Goal: Communication & Community: Answer question/provide support

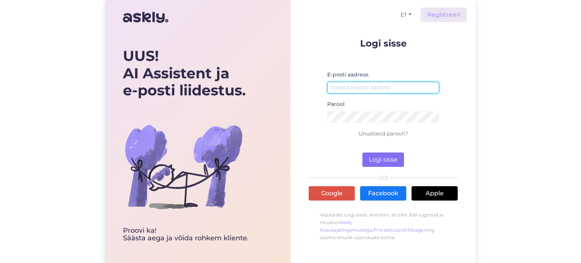
type input "[DOMAIN_NAME][EMAIL_ADDRESS][DOMAIN_NAME]"
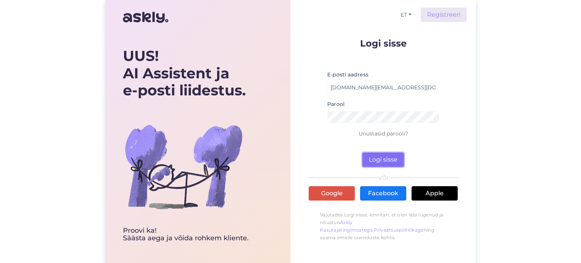
click at [389, 156] on button "Logi sisse" at bounding box center [383, 159] width 42 height 14
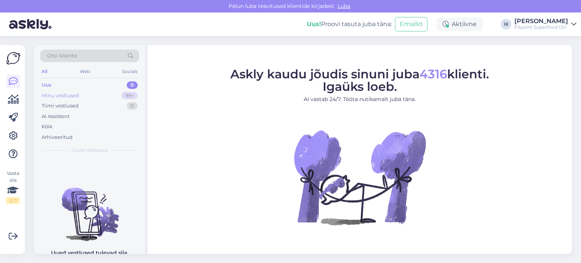
click at [85, 90] on div "Minu vestlused 99+" at bounding box center [89, 95] width 99 height 11
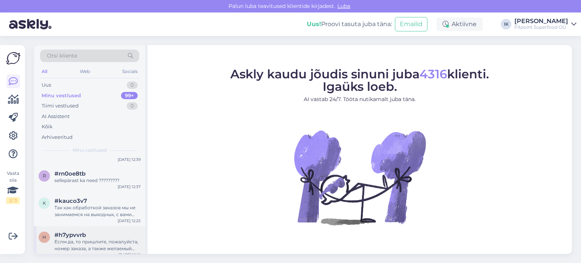
scroll to position [1058, 0]
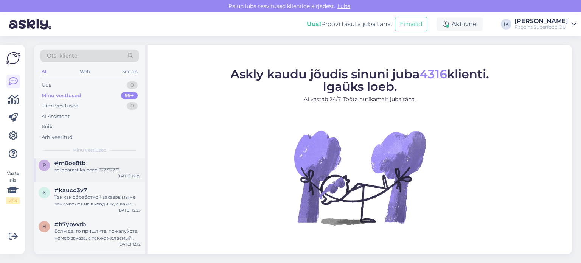
click at [113, 169] on div "sellepärast ka need ?????????" at bounding box center [97, 169] width 86 height 7
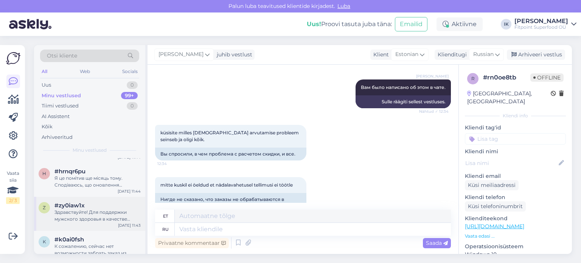
scroll to position [1247, 0]
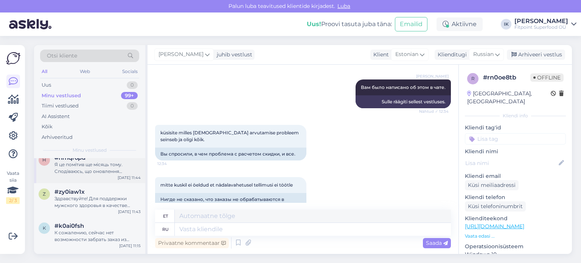
click at [107, 177] on div "h #hrnqr6pu Я це помітив ще місяць тому. Сподіваюсь, що оновлення допоможе. Гар…" at bounding box center [89, 166] width 111 height 34
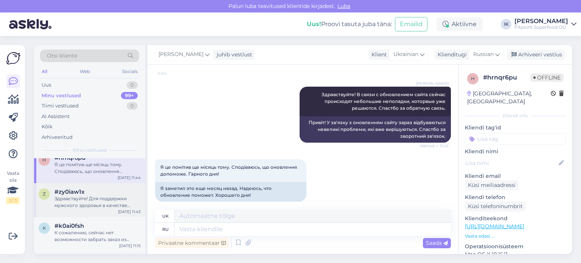
click at [108, 196] on div "Здравствуйте! Для поддержки мужского здоровья в качестве добавок рекомендуется …" at bounding box center [97, 202] width 86 height 14
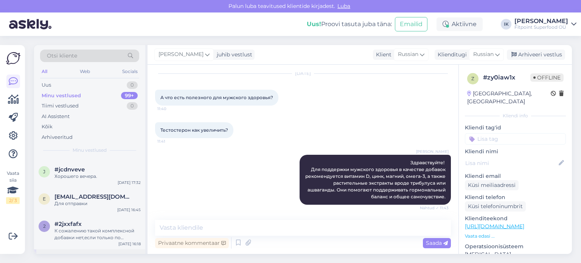
scroll to position [1398, 0]
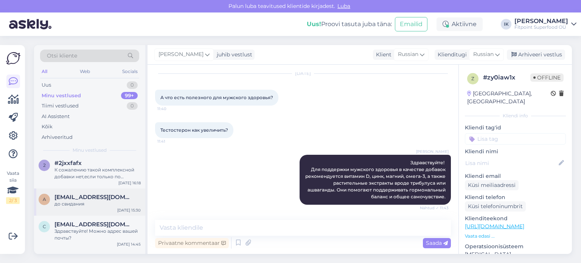
click at [125, 206] on div "до свидания" at bounding box center [97, 203] width 86 height 7
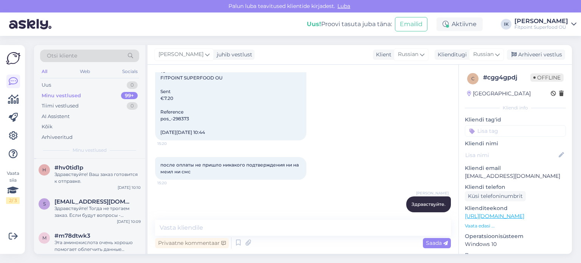
scroll to position [1587, 0]
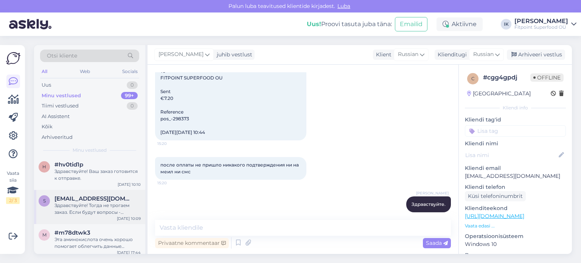
click at [130, 209] on div "Здравствуйте! Тогда не трогаем заказ. Если будут вопросы - обращайтесь! ъ" at bounding box center [97, 209] width 86 height 14
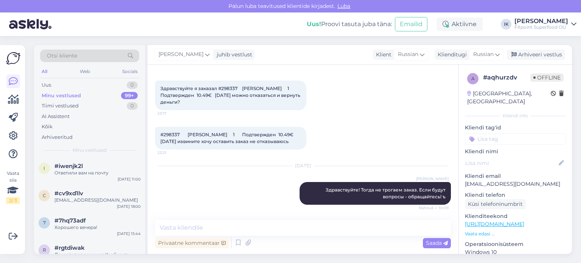
scroll to position [1852, 0]
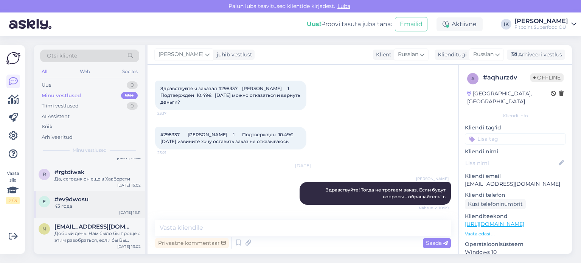
click at [116, 200] on div "e #ev9dwosu 43 года [DATE] 13:11" at bounding box center [89, 203] width 111 height 27
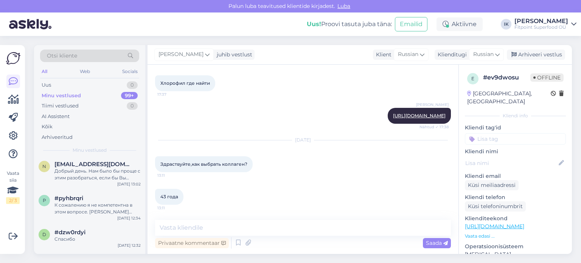
scroll to position [1928, 0]
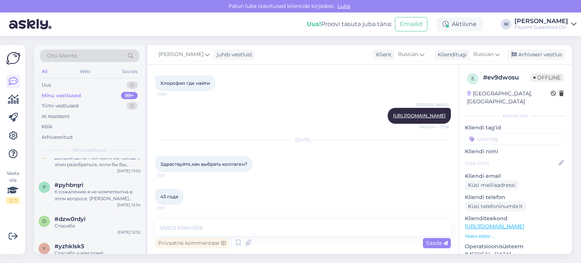
click at [116, 200] on div "К сожалению я не компетентна в этом вопросе. [PERSON_NAME] следует проконсульти…" at bounding box center [97, 195] width 86 height 14
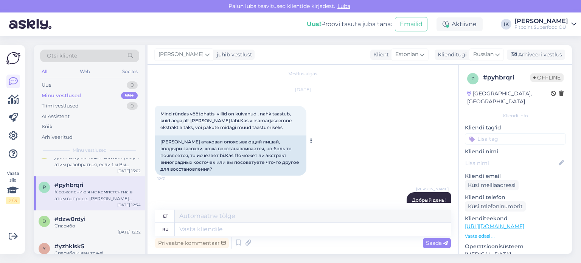
scroll to position [0, 0]
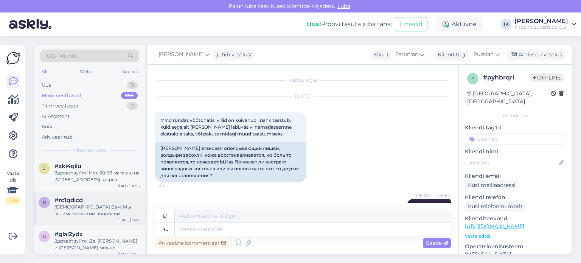
click at [109, 219] on div "r #rc1qdicd Спасибо Вам! Мы занимаемся этим вопросом. [DATE] 15:51" at bounding box center [89, 208] width 111 height 34
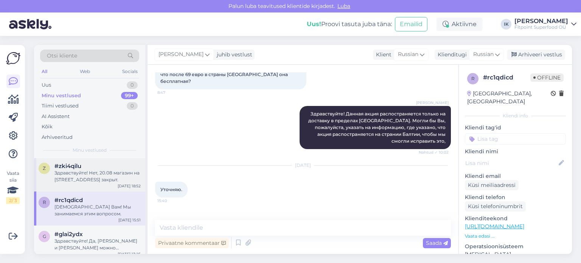
click at [89, 183] on div "Здравствуйте! Нет, 20.08 магазин на [STREET_ADDRESS] закрыт." at bounding box center [97, 176] width 86 height 14
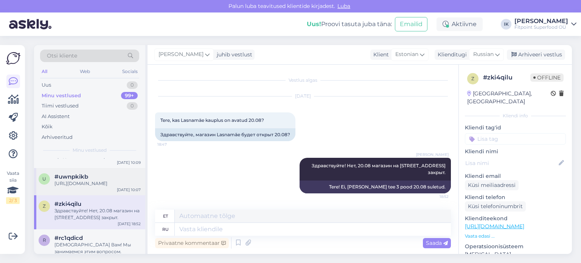
click at [101, 195] on div "u #uwnpkikb [URL][DOMAIN_NAME] [DATE] 10:07" at bounding box center [89, 181] width 111 height 27
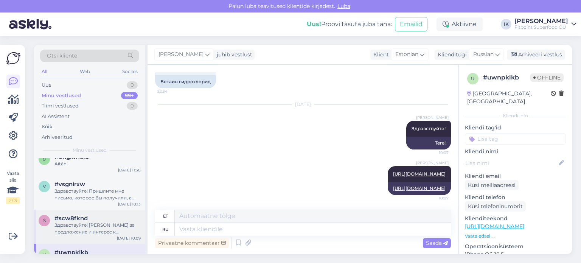
click at [112, 235] on div "Здравствуйте! [PERSON_NAME] за предложение и интерес к сотрудничеству. Все мате…" at bounding box center [97, 228] width 86 height 14
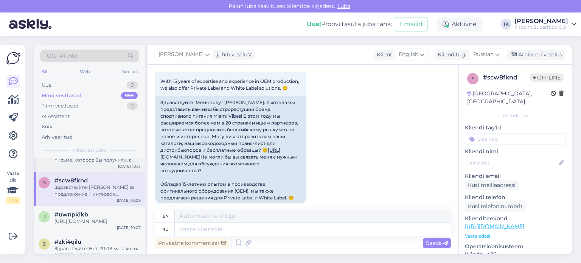
click at [112, 163] on div "Здравствуйте! Пришлите мне письмо, которое Вы получили, а также свою почту, что…" at bounding box center [97, 157] width 86 height 14
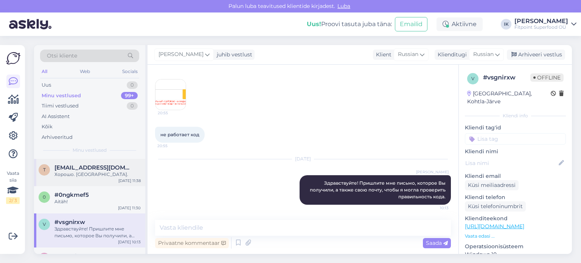
click at [116, 178] on div "Хорошо. [GEOGRAPHIC_DATA]." at bounding box center [97, 174] width 86 height 7
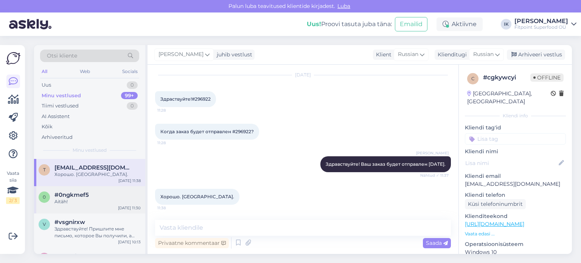
click at [111, 198] on div "#0ngkmef5" at bounding box center [97, 194] width 86 height 7
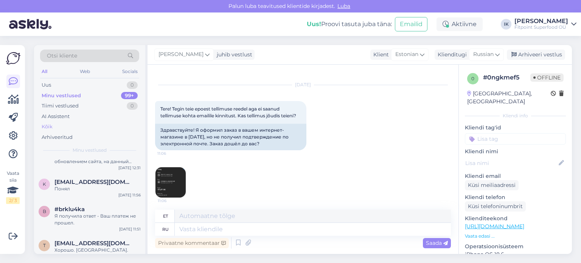
click at [59, 127] on div "Kõik" at bounding box center [89, 126] width 99 height 11
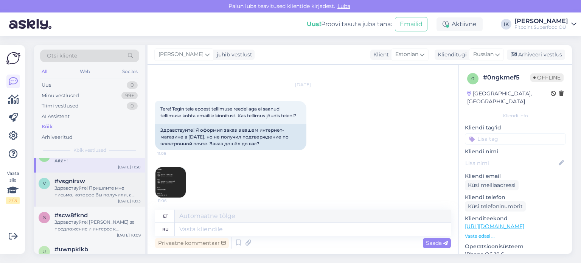
scroll to position [4034, 0]
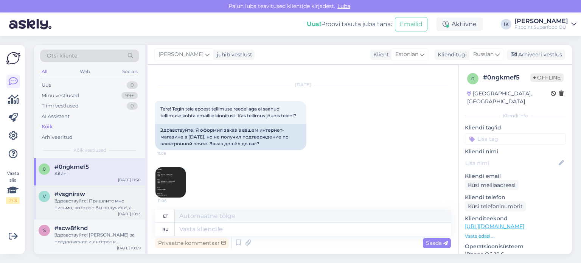
click at [115, 211] on div "Здравствуйте! Пришлите мне письмо, которое Вы получили, а также свою почту, что…" at bounding box center [97, 204] width 86 height 14
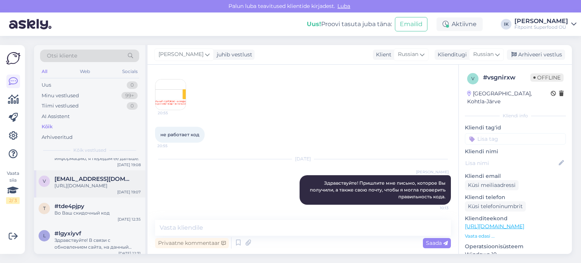
scroll to position [3807, 0]
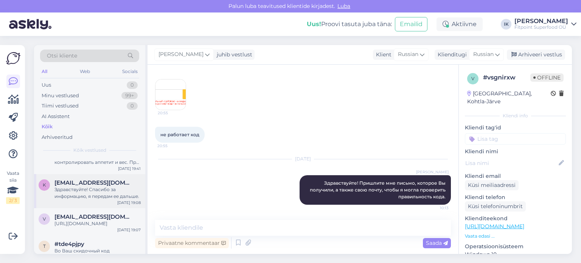
click at [107, 200] on div "Здравствуйте! Спасибо за информацию, я передам ее дальше." at bounding box center [97, 193] width 86 height 14
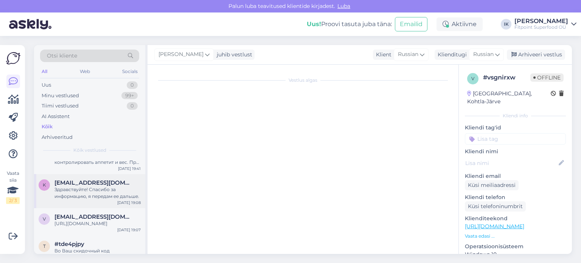
scroll to position [2, 0]
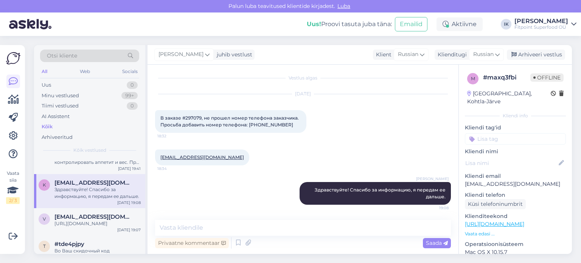
click at [91, 75] on div "All Web Socials" at bounding box center [89, 73] width 99 height 12
click at [90, 72] on div "Web" at bounding box center [84, 72] width 13 height 10
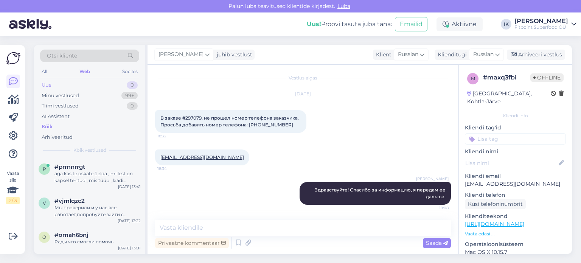
drag, startPoint x: 54, startPoint y: 80, endPoint x: 53, endPoint y: 84, distance: 3.9
click at [54, 81] on div "Uus 0" at bounding box center [89, 85] width 99 height 11
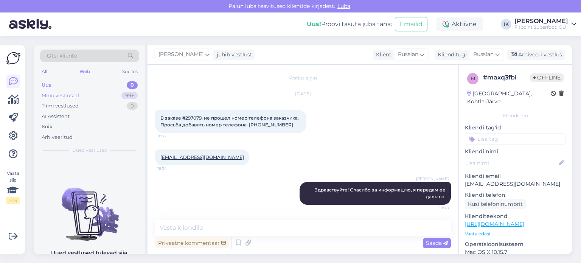
click at [63, 95] on div "Minu vestlused" at bounding box center [60, 96] width 37 height 8
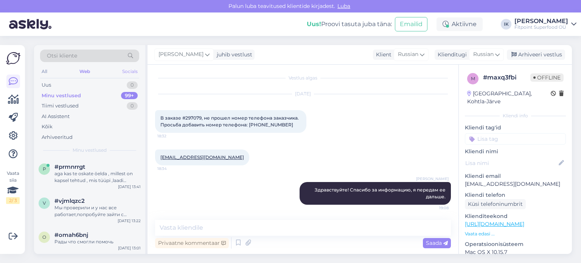
click at [134, 73] on div "Socials" at bounding box center [130, 72] width 19 height 10
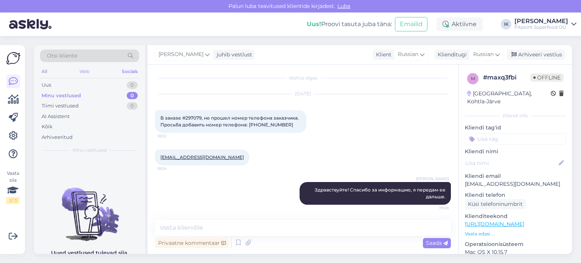
click at [82, 71] on div "Web" at bounding box center [84, 72] width 13 height 10
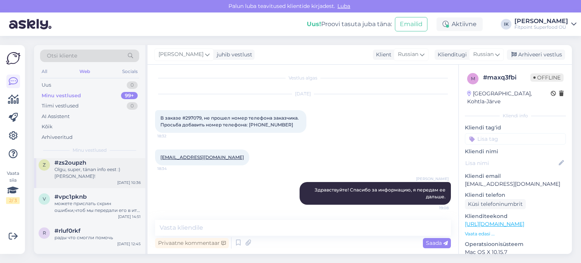
scroll to position [4309, 0]
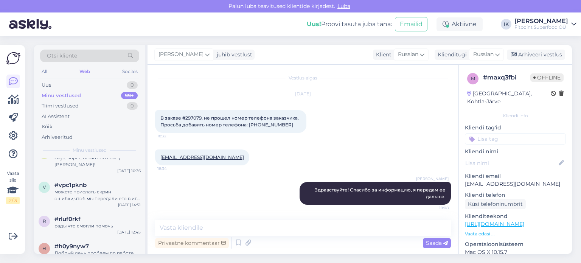
click at [563, 27] on div "Fitpoint Superfood OÜ" at bounding box center [541, 27] width 54 height 6
